Goal: Information Seeking & Learning: Understand process/instructions

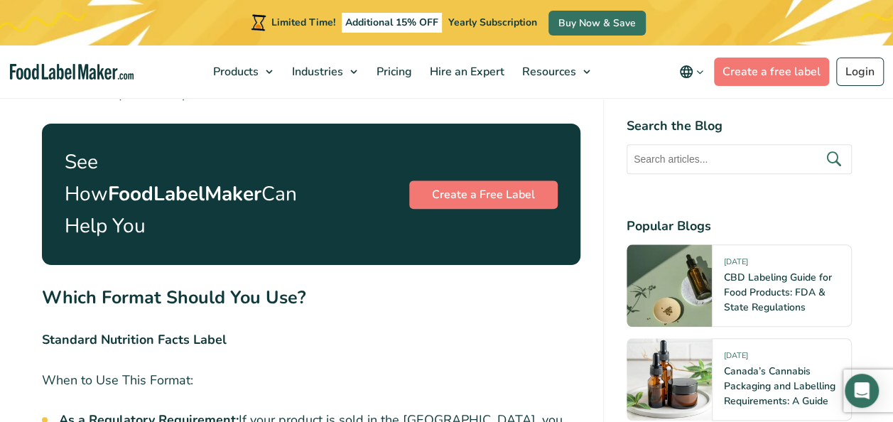
scroll to position [3338, 0]
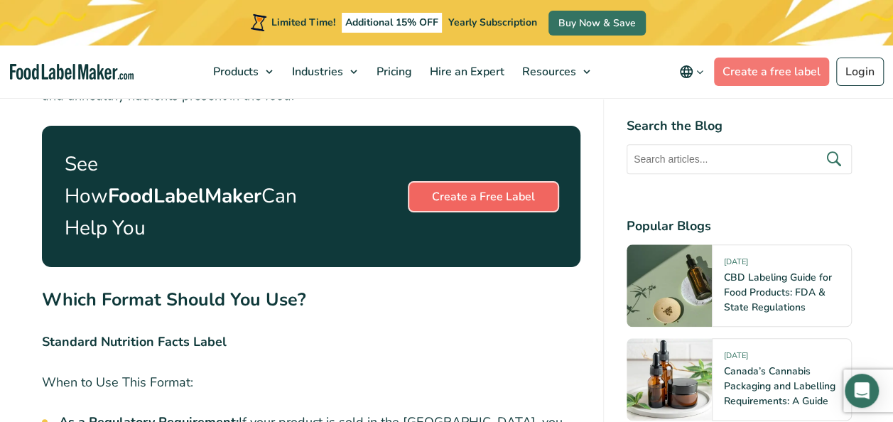
click at [455, 190] on link "Create a Free Label" at bounding box center [483, 197] width 148 height 28
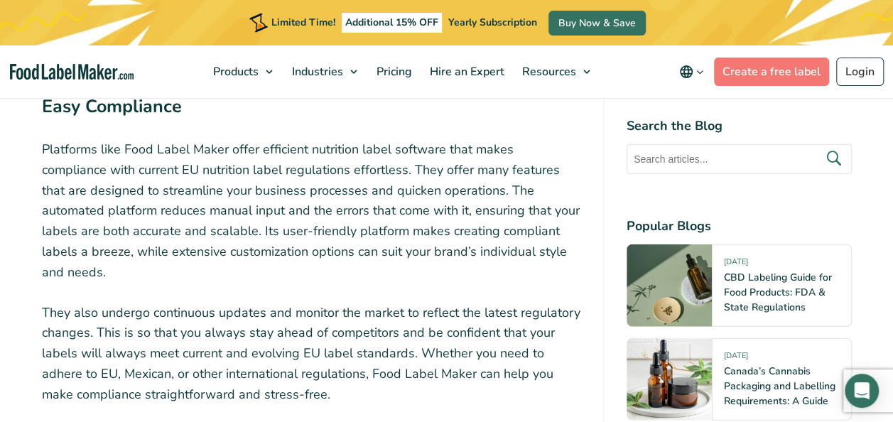
scroll to position [4427, 0]
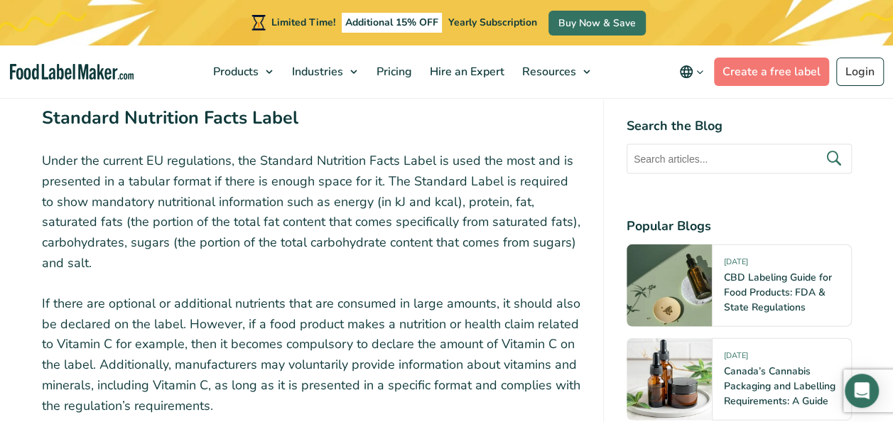
scroll to position [1469, 0]
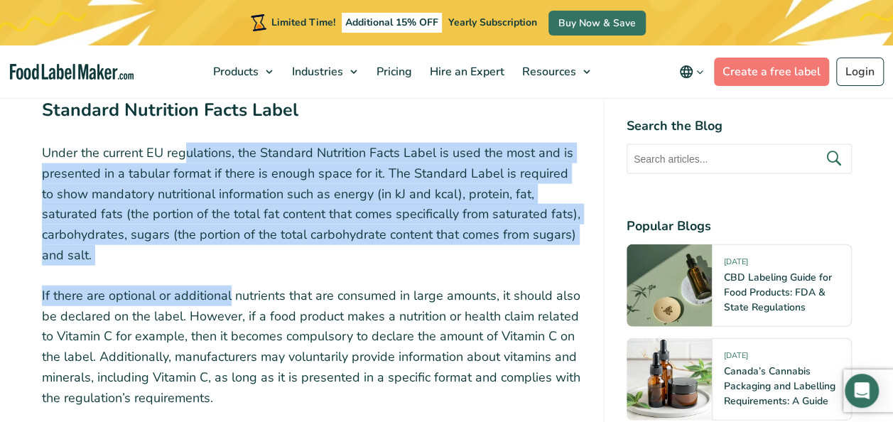
drag, startPoint x: 183, startPoint y: 158, endPoint x: 230, endPoint y: 266, distance: 117.7
click at [230, 266] on p "Under the current EU regulations, the Standard Nutrition Facts Label is used th…" at bounding box center [311, 204] width 538 height 123
click at [234, 260] on p "Under the current EU regulations, the Standard Nutrition Facts Label is used th…" at bounding box center [311, 204] width 538 height 123
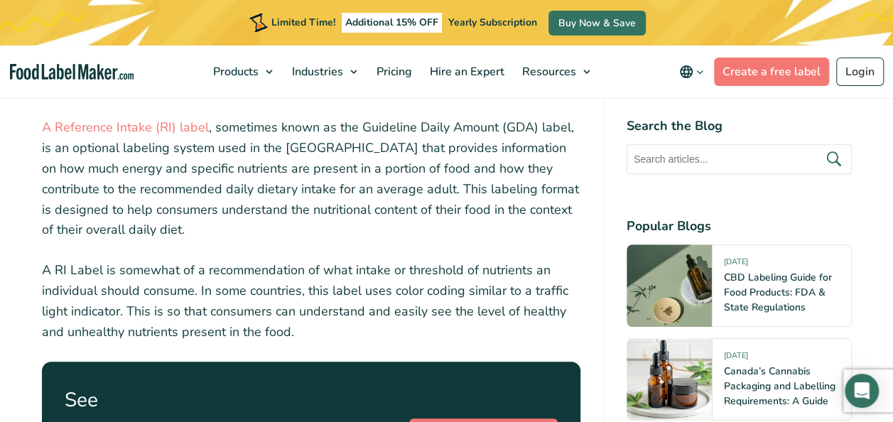
scroll to position [3143, 0]
